Goal: Task Accomplishment & Management: Manage account settings

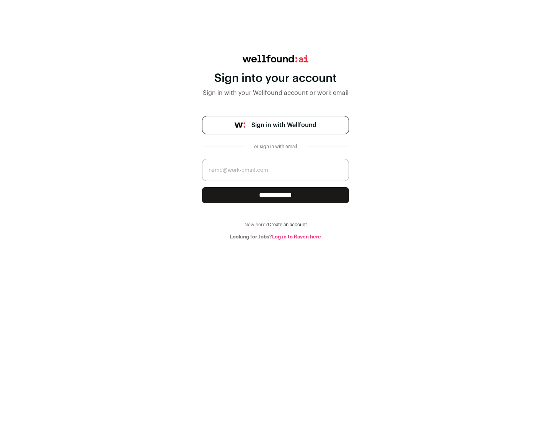
click at [284, 125] on span "Sign in with Wellfound" at bounding box center [283, 125] width 65 height 9
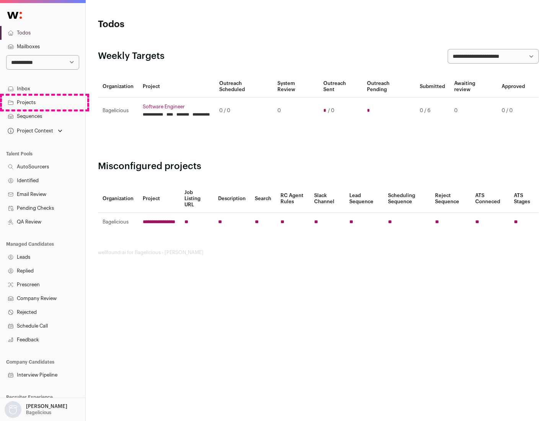
click at [42, 102] on link "Projects" at bounding box center [42, 103] width 85 height 14
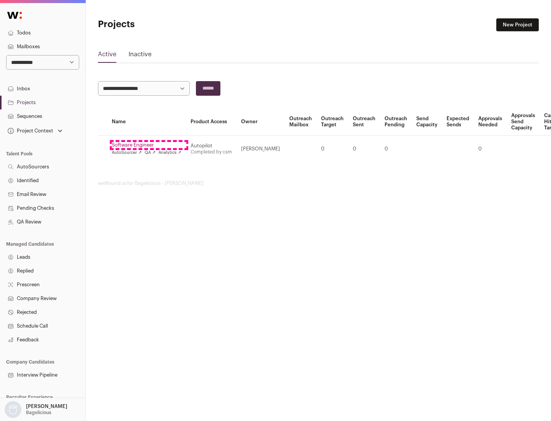
click at [149, 145] on link "Software Engineer" at bounding box center [147, 145] width 70 height 6
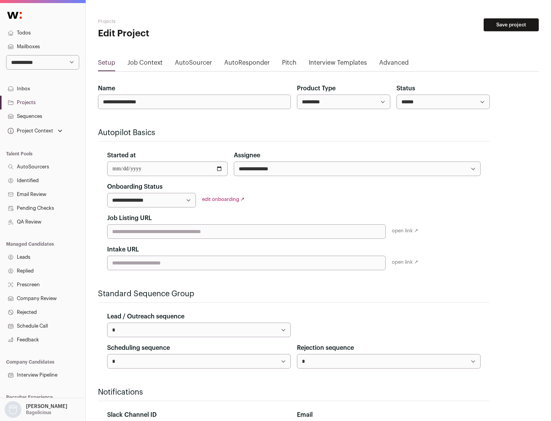
click at [511, 25] on button "Save project" at bounding box center [511, 24] width 55 height 13
